Goal: Information Seeking & Learning: Check status

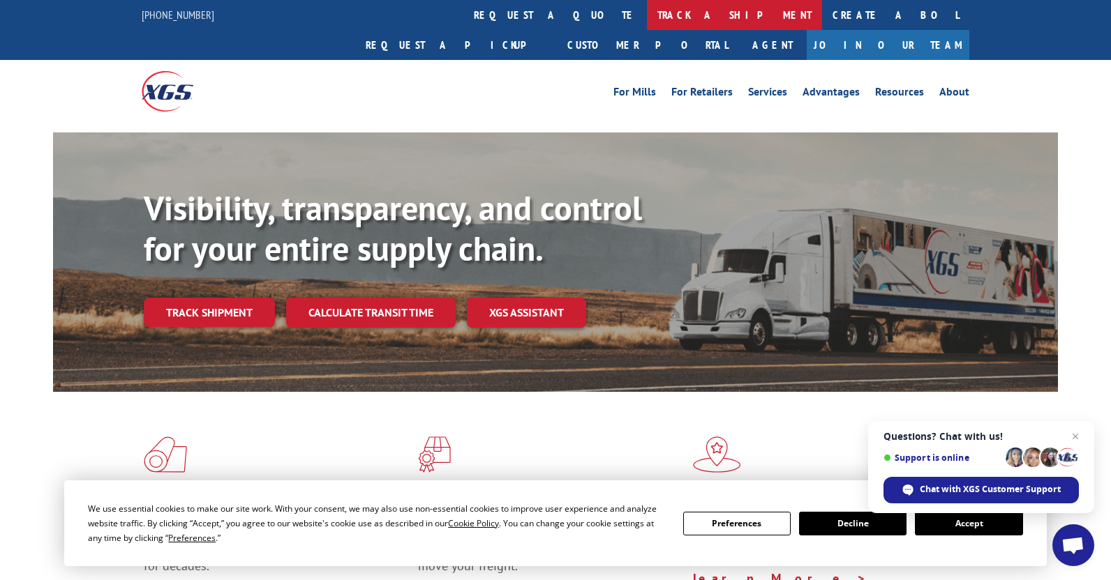
click at [647, 13] on link "track a shipment" at bounding box center [734, 15] width 175 height 30
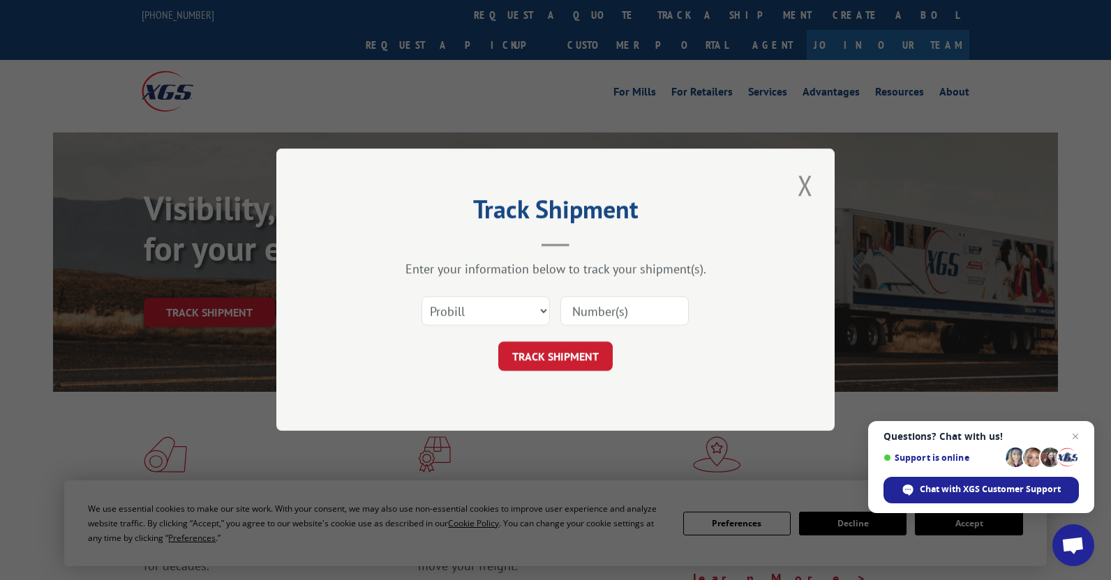
drag, startPoint x: 617, startPoint y: 309, endPoint x: 617, endPoint y: 318, distance: 9.1
click at [617, 308] on input at bounding box center [624, 311] width 128 height 29
paste input "17223359"
type input "17223359"
click at [583, 358] on button "TRACK SHIPMENT" at bounding box center [555, 357] width 114 height 29
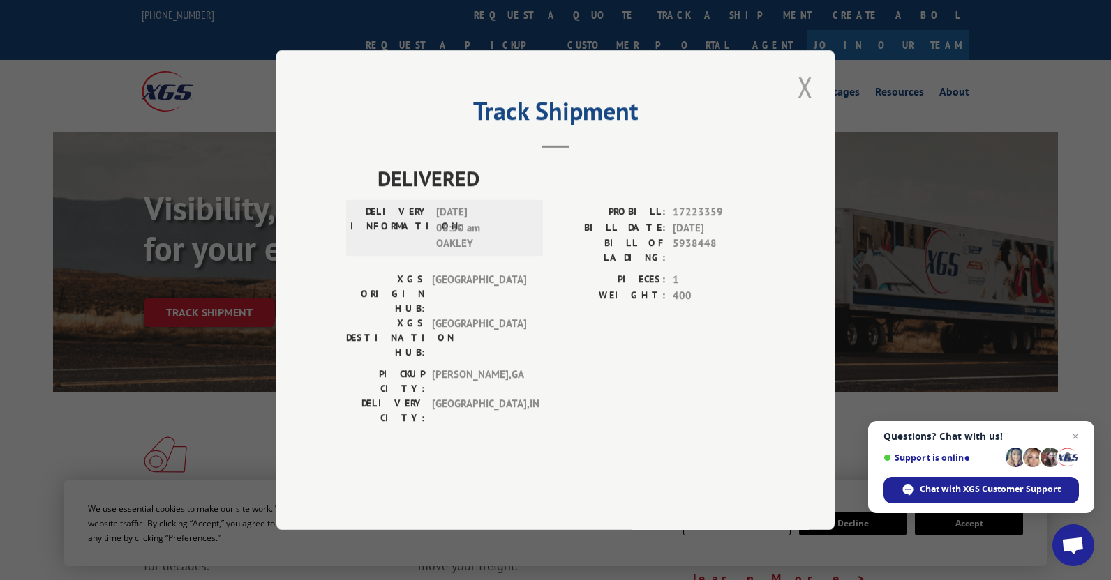
drag, startPoint x: 804, startPoint y: 127, endPoint x: 442, endPoint y: 54, distance: 369.3
click at [802, 106] on button "Close modal" at bounding box center [805, 87] width 24 height 38
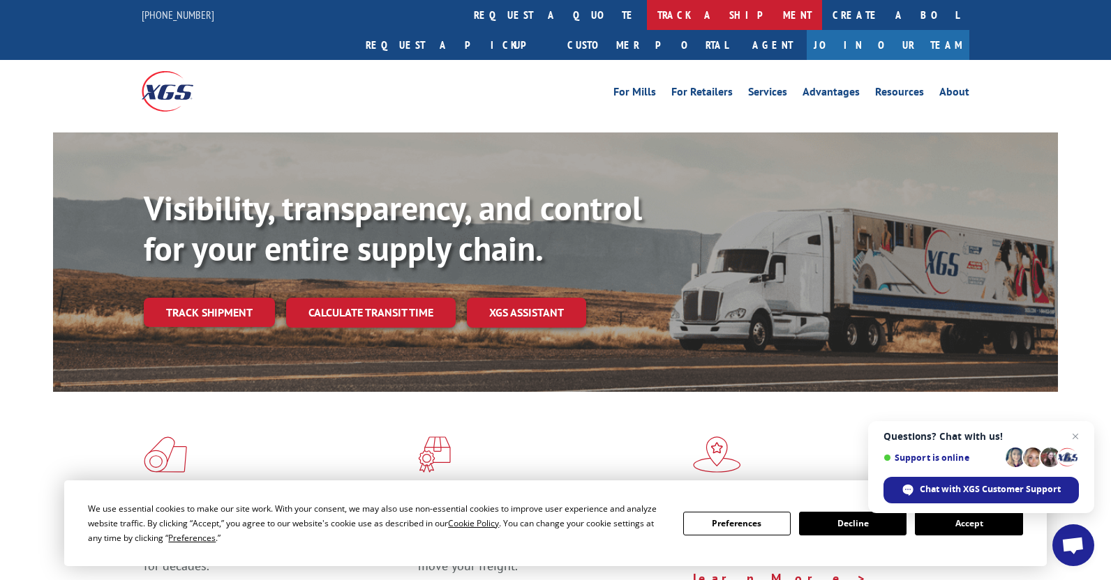
click at [647, 12] on link "track a shipment" at bounding box center [734, 15] width 175 height 30
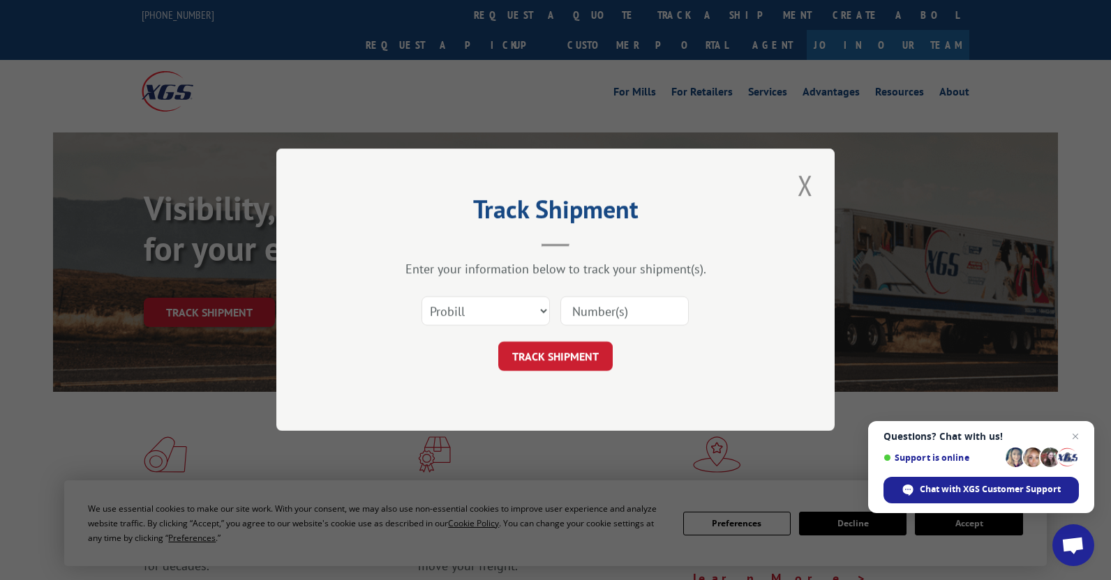
click at [654, 314] on input at bounding box center [624, 311] width 128 height 29
paste input "17224174"
type input "17224174"
drag, startPoint x: 541, startPoint y: 370, endPoint x: 547, endPoint y: 362, distance: 10.5
click at [541, 369] on button "TRACK SHIPMENT" at bounding box center [555, 357] width 114 height 29
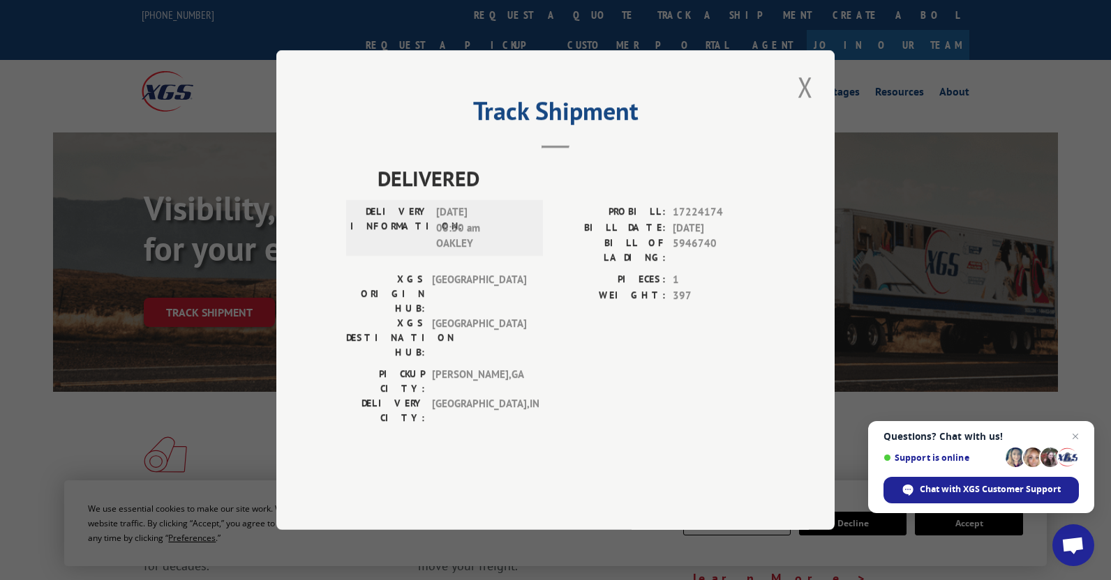
drag, startPoint x: 809, startPoint y: 126, endPoint x: 711, endPoint y: 99, distance: 102.1
click at [809, 106] on button "Close modal" at bounding box center [805, 87] width 24 height 38
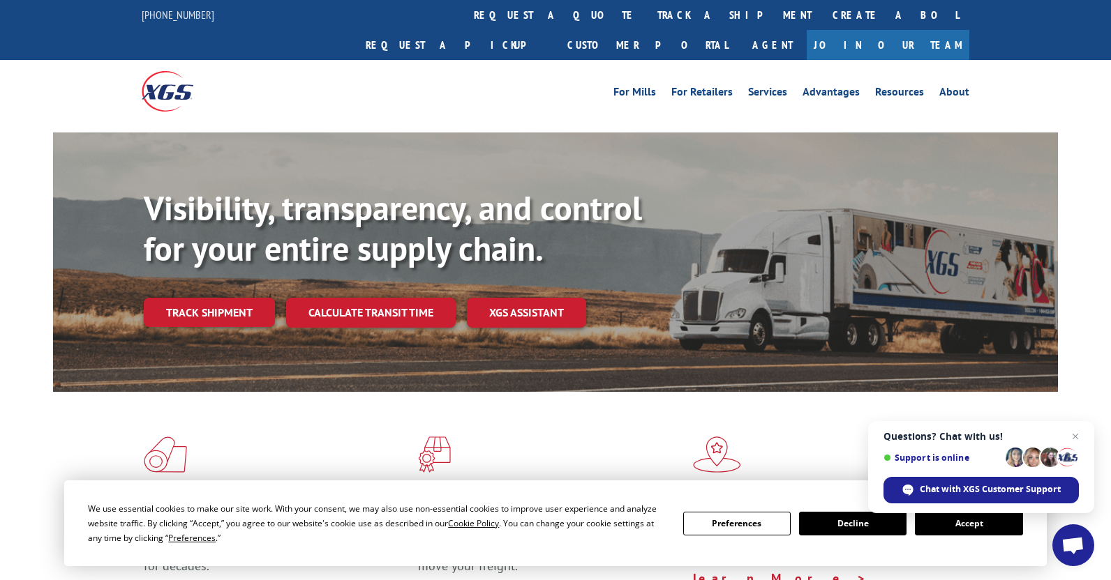
click at [514, 60] on div "For [PERSON_NAME] For Retailers Services Advantages Resources About For [PERSON…" at bounding box center [555, 91] width 827 height 62
click at [647, 22] on link "track a shipment" at bounding box center [734, 15] width 175 height 30
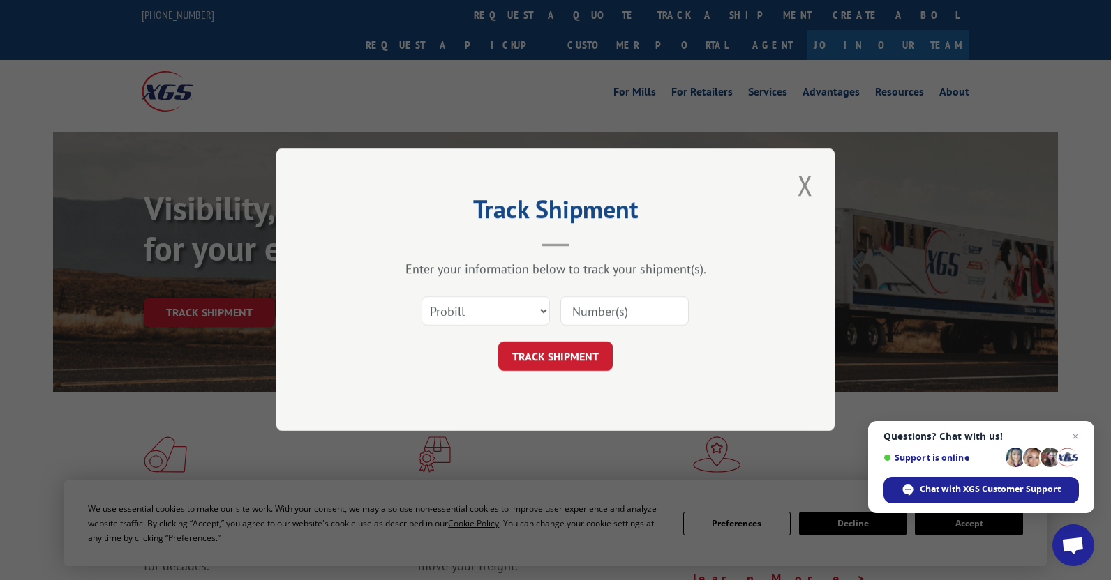
click at [642, 305] on input at bounding box center [624, 311] width 128 height 29
paste input "17224785"
type input "17224785"
click at [592, 354] on button "TRACK SHIPMENT" at bounding box center [555, 357] width 114 height 29
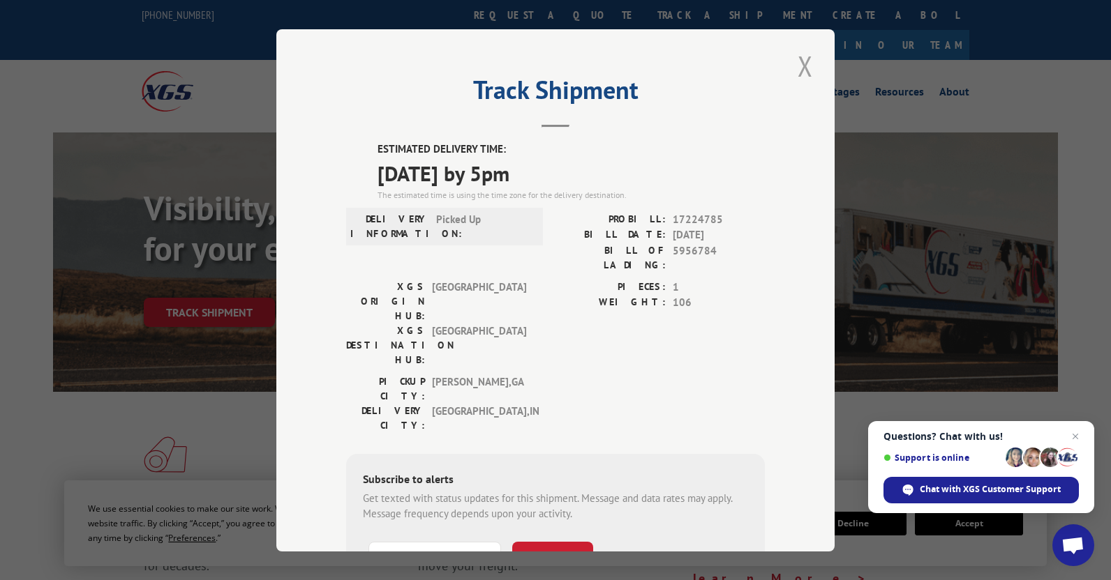
click at [797, 68] on button "Close modal" at bounding box center [805, 66] width 24 height 38
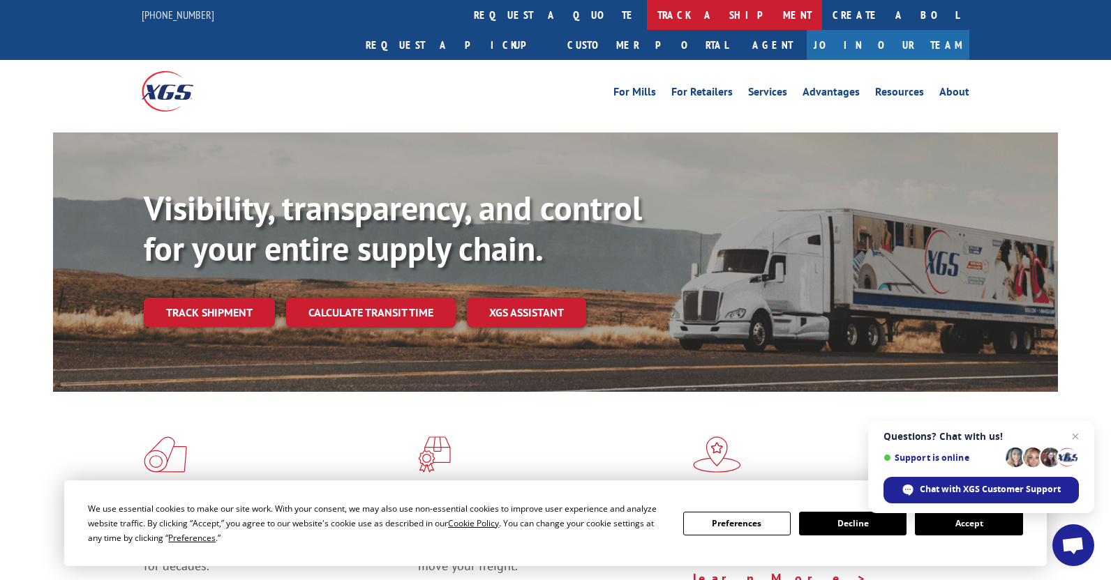
click at [647, 10] on link "track a shipment" at bounding box center [734, 15] width 175 height 30
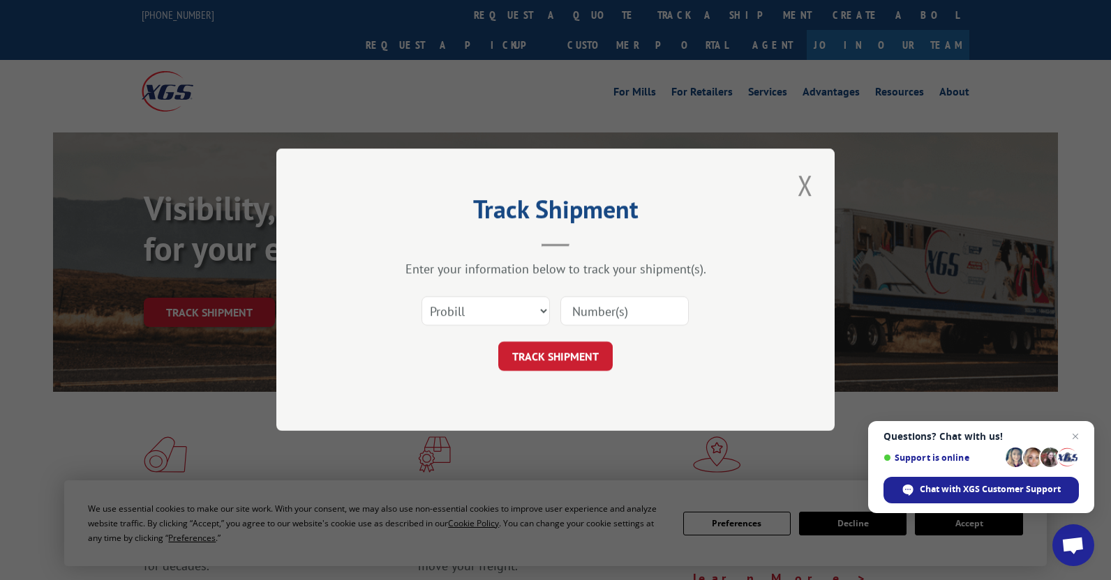
click at [620, 306] on input at bounding box center [624, 311] width 128 height 29
paste input "17224785"
type input "17224785"
click at [555, 361] on button "TRACK SHIPMENT" at bounding box center [555, 357] width 114 height 29
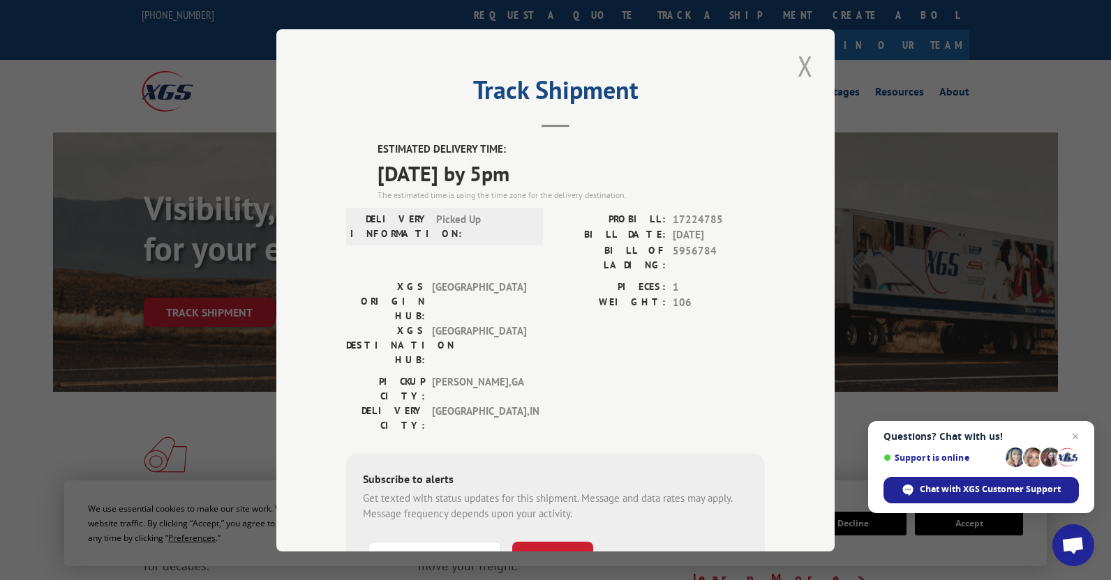
click at [793, 63] on button "Close modal" at bounding box center [805, 66] width 24 height 38
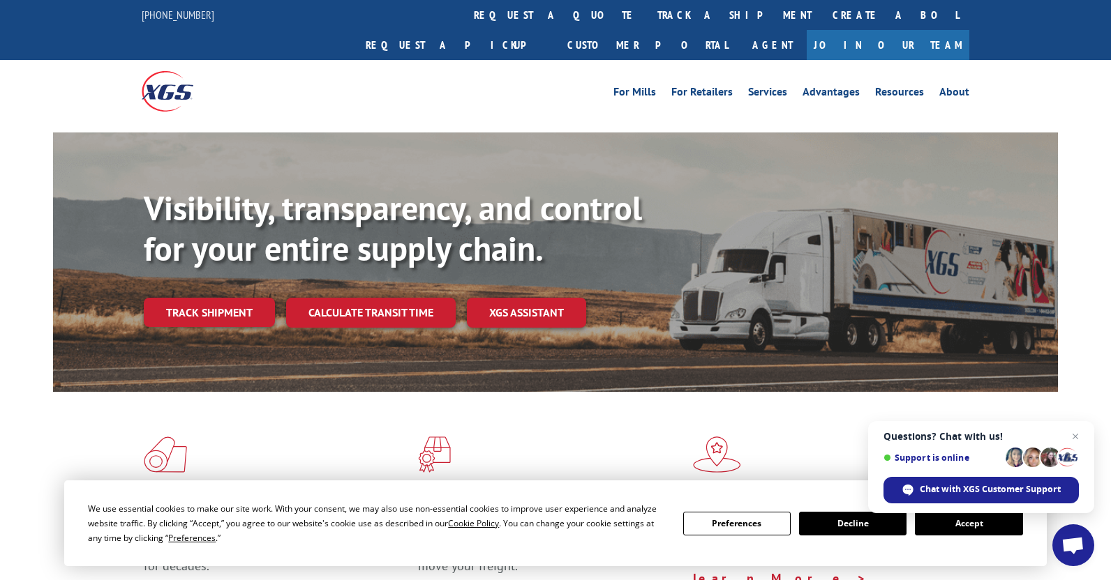
click at [647, 13] on link "track a shipment" at bounding box center [734, 15] width 175 height 30
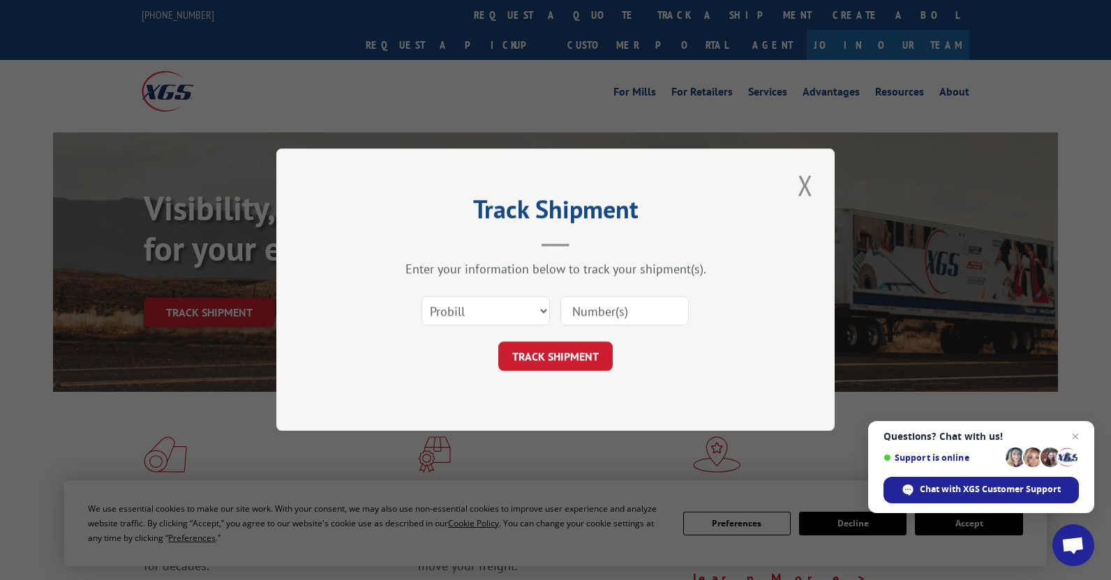
click at [659, 315] on input at bounding box center [624, 311] width 128 height 29
paste input "17462933"
type input "17462933"
click at [573, 347] on button "TRACK SHIPMENT" at bounding box center [555, 357] width 114 height 29
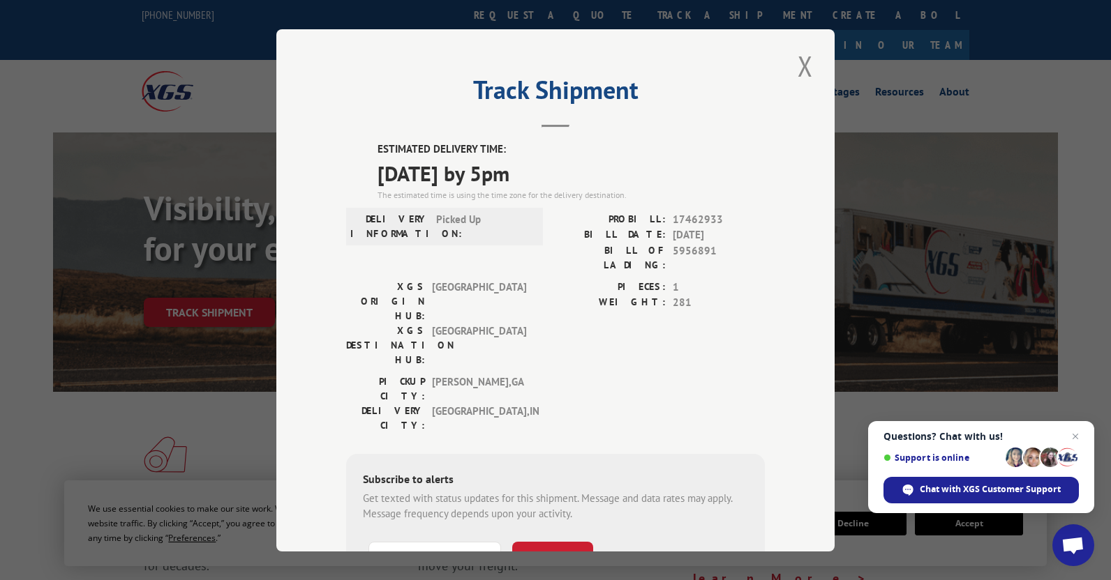
click at [795, 69] on button "Close modal" at bounding box center [805, 66] width 24 height 38
